Goal: Transaction & Acquisition: Subscribe to service/newsletter

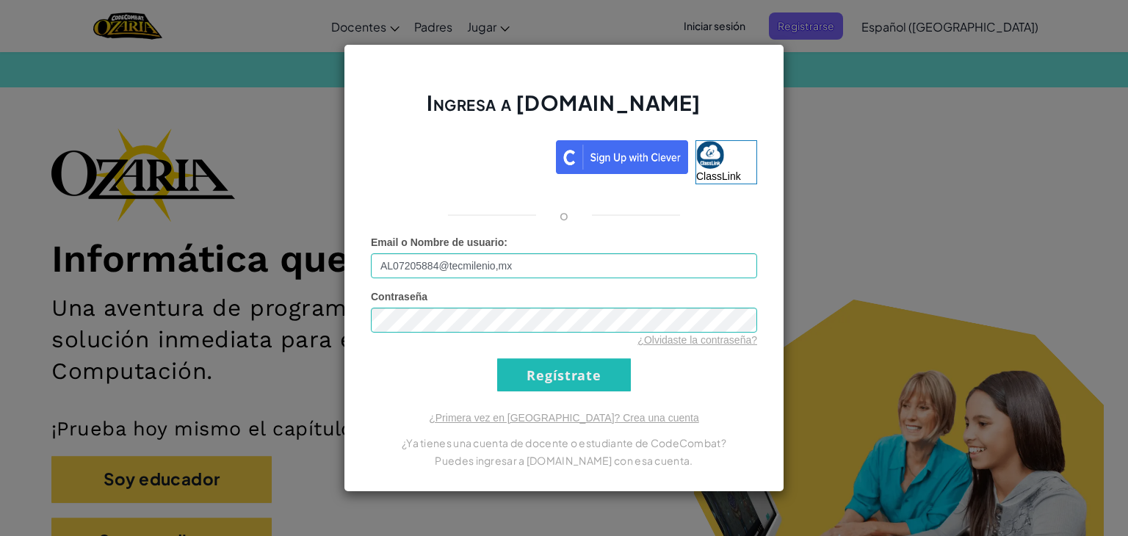
click at [531, 306] on div "Contraseña ¿Olvidaste la contraseña?" at bounding box center [564, 318] width 386 height 58
click at [540, 373] on input "Regístrate" at bounding box center [564, 374] width 134 height 33
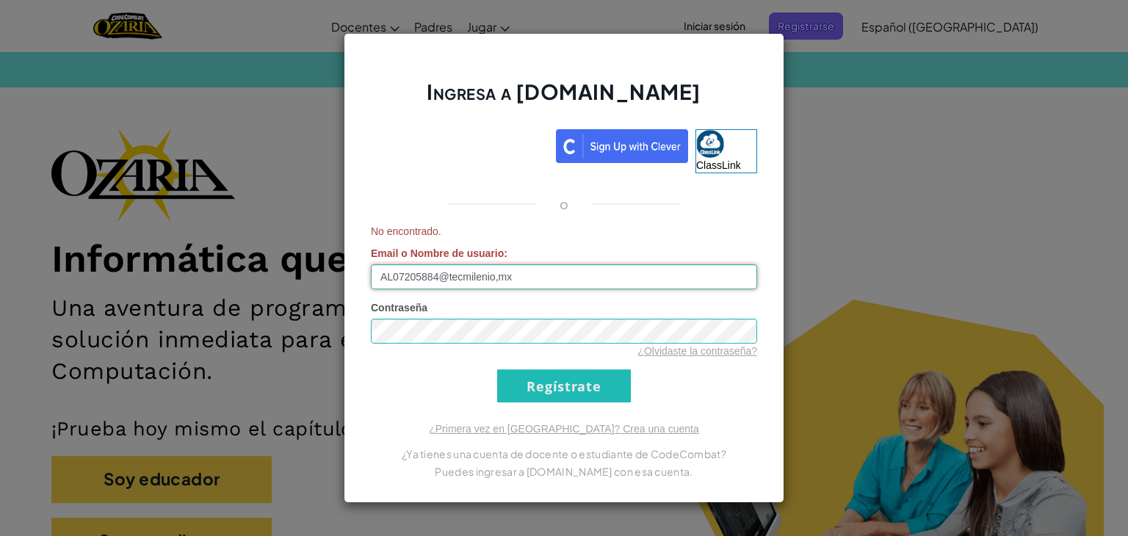
drag, startPoint x: 590, startPoint y: 282, endPoint x: 262, endPoint y: 262, distance: 328.2
click at [262, 262] on div "Ingresa a [DOMAIN_NAME] ClassLink o No encontrado. Email o Nombre de usuario : …" at bounding box center [564, 268] width 1128 height 536
type input "[EMAIL_ADDRESS][DOMAIN_NAME]"
click at [547, 399] on input "Regístrate" at bounding box center [564, 385] width 134 height 33
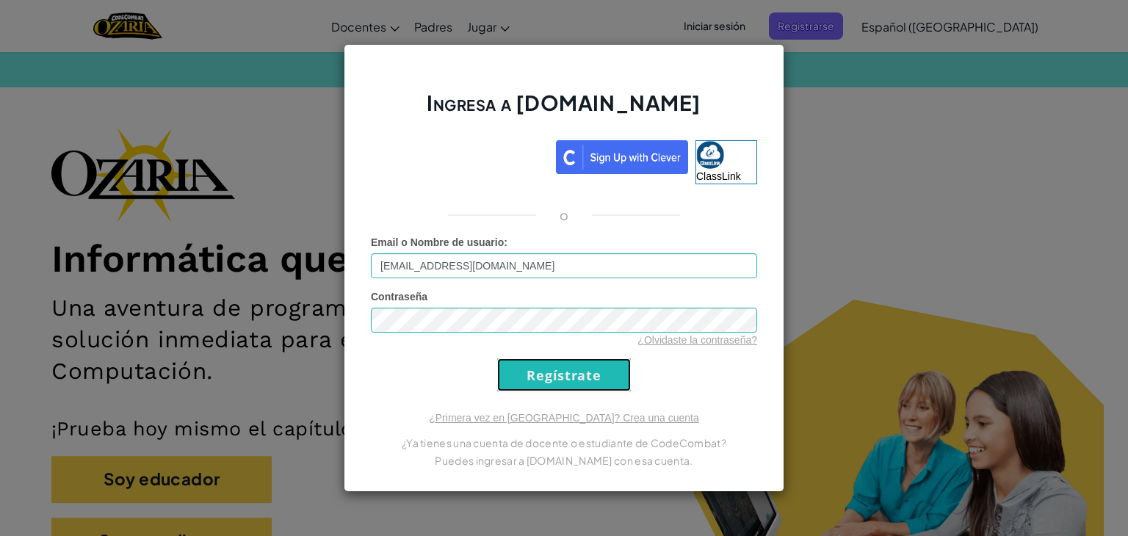
click at [554, 389] on input "Regístrate" at bounding box center [564, 374] width 134 height 33
drag, startPoint x: 555, startPoint y: 277, endPoint x: 267, endPoint y: 286, distance: 288.1
click at [267, 286] on div "Ingresa a [DOMAIN_NAME] ClassLink o Email o Nombre de usuario : [EMAIL_ADDRESS]…" at bounding box center [564, 268] width 1128 height 536
type input "AL07205884@tecmilenio,mx"
click at [562, 378] on input "Regístrate" at bounding box center [564, 374] width 134 height 33
